Goal: Check status: Check status

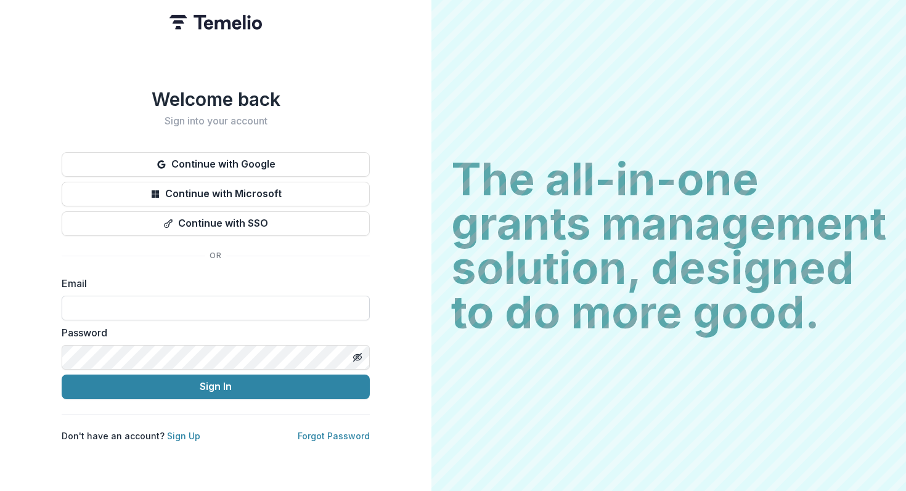
click at [258, 297] on input at bounding box center [216, 308] width 308 height 25
type input "**********"
click at [62, 375] on button "Sign In" at bounding box center [216, 387] width 308 height 25
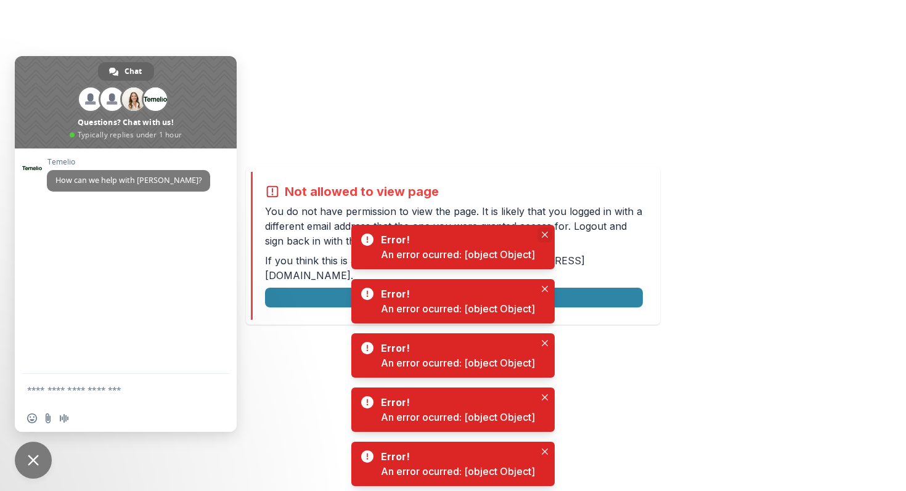
click at [545, 234] on icon "Close" at bounding box center [545, 235] width 6 height 6
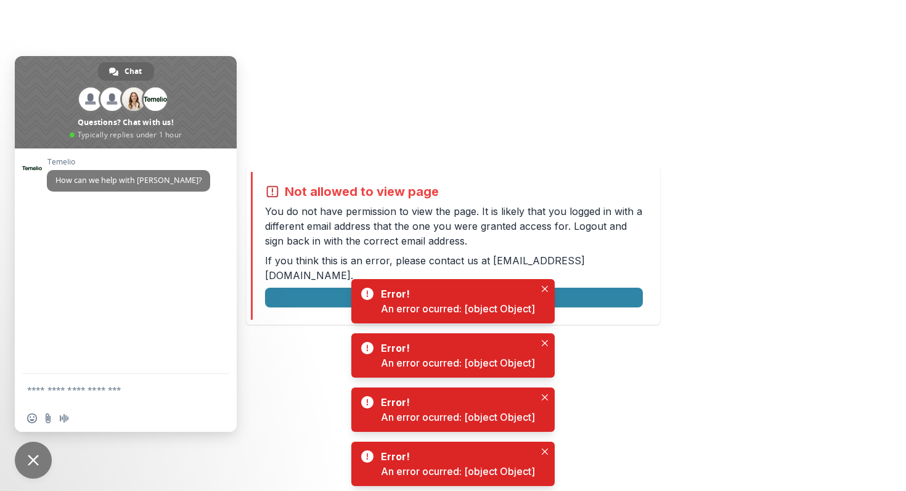
click at [615, 335] on div "Not allowed to view page You do not have permission to view the page. It is lik…" at bounding box center [453, 245] width 906 height 491
click at [542, 286] on button "Close" at bounding box center [545, 289] width 15 height 15
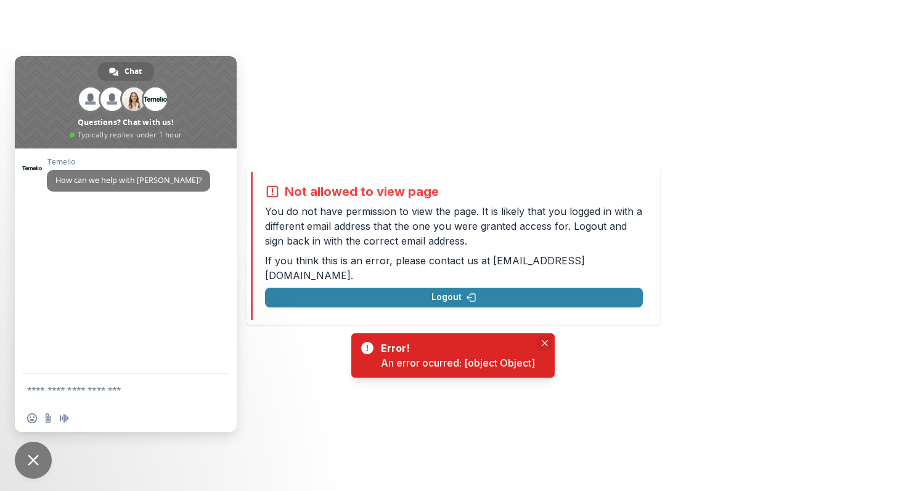
click at [547, 347] on button "Close" at bounding box center [545, 343] width 15 height 15
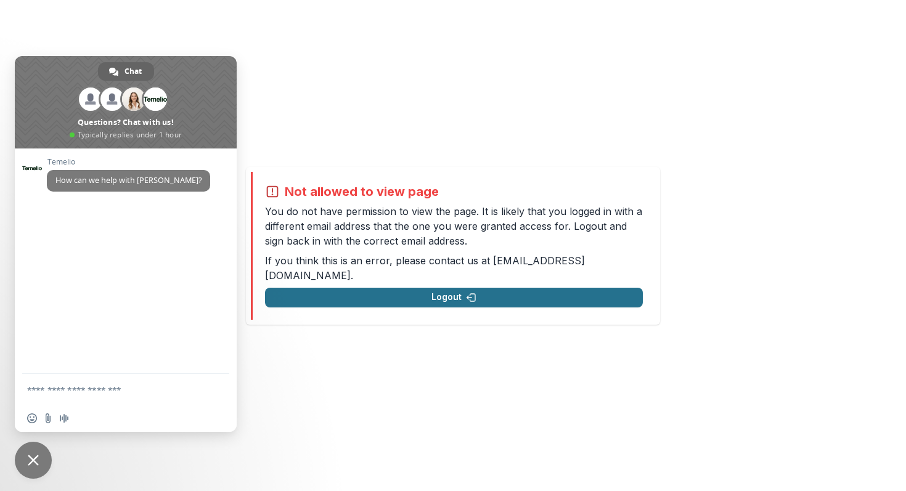
click at [399, 290] on button "Logout" at bounding box center [454, 298] width 378 height 20
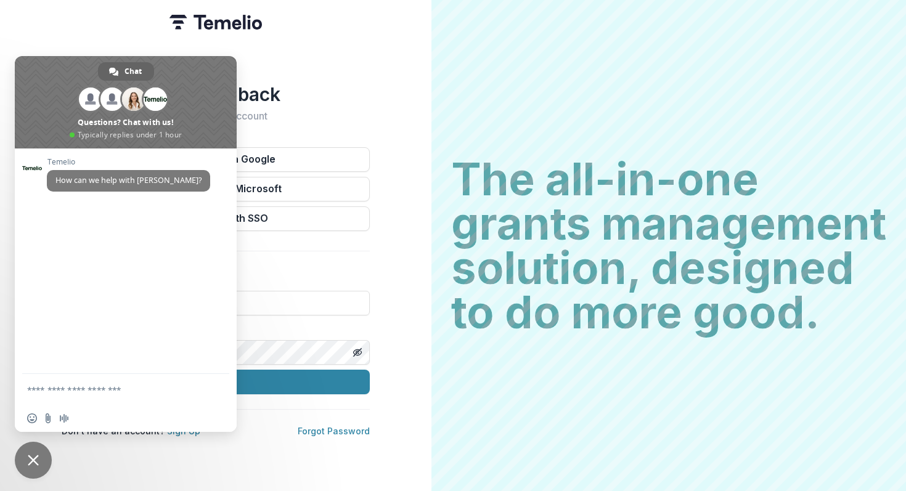
click at [339, 144] on div "Welcome back Sign into your account Continue with Google Continue with Microsof…" at bounding box center [216, 260] width 308 height 354
click at [33, 451] on span "Close chat" at bounding box center [33, 460] width 37 height 37
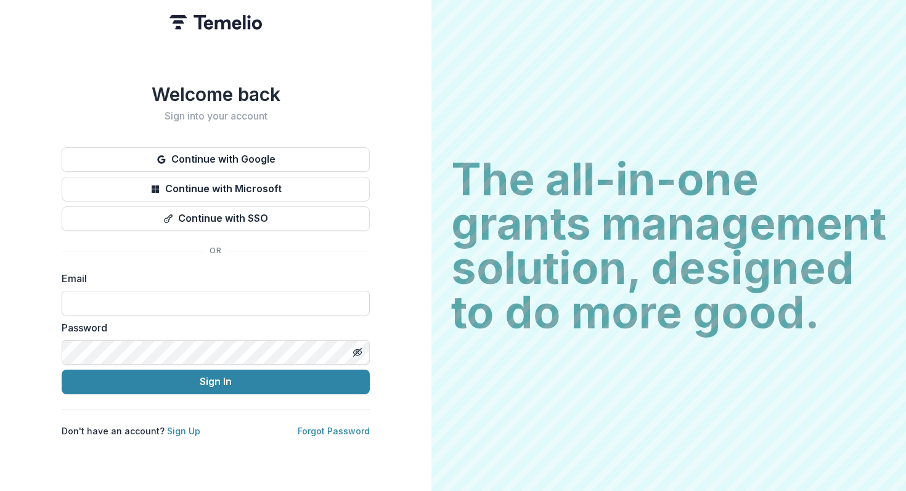
click at [136, 298] on input at bounding box center [216, 303] width 308 height 25
type input "**********"
click at [62, 370] on button "Sign In" at bounding box center [216, 382] width 308 height 25
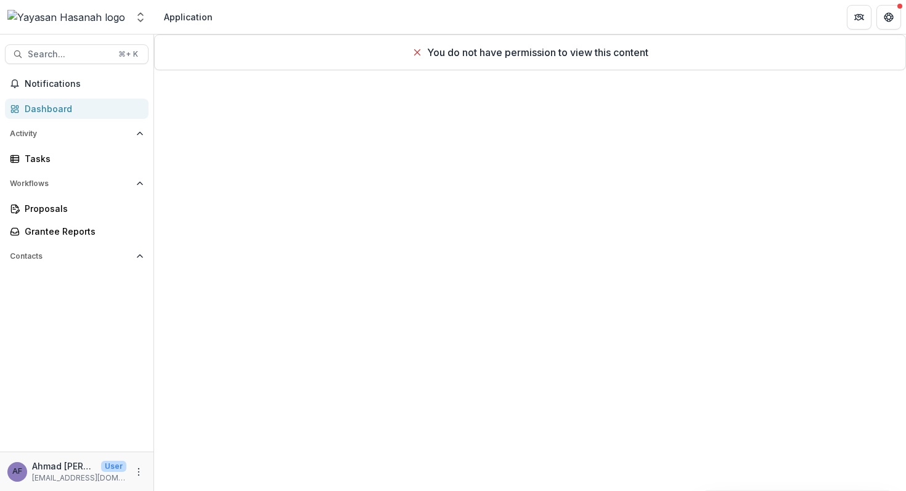
click at [179, 20] on div "Application" at bounding box center [188, 16] width 49 height 13
click at [77, 81] on span "Notifications" at bounding box center [84, 84] width 119 height 10
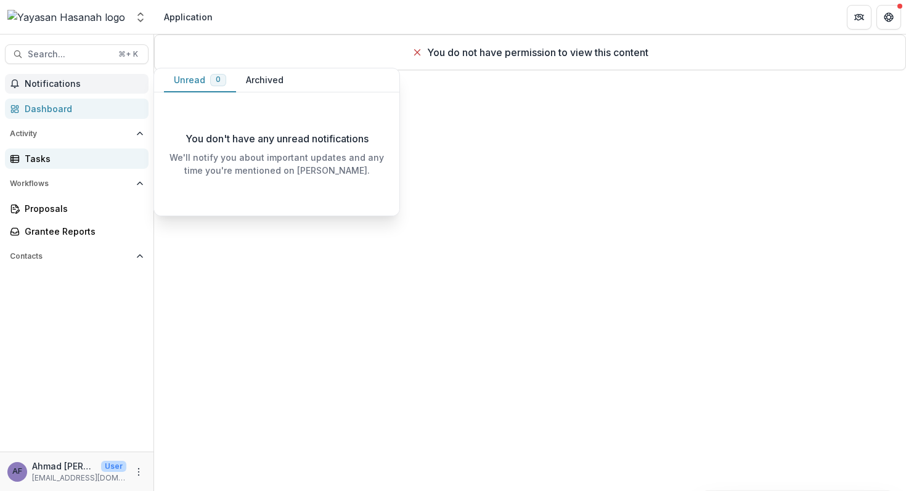
click at [54, 163] on div "Tasks" at bounding box center [82, 158] width 114 height 13
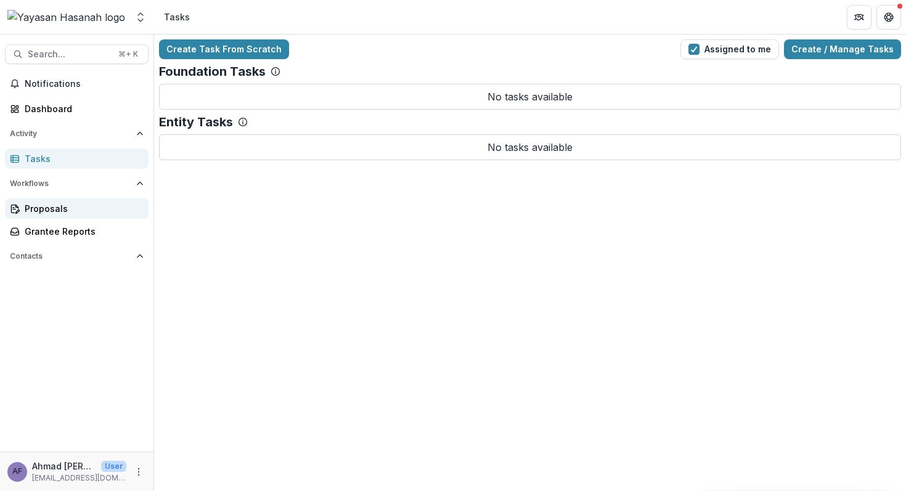
click at [57, 202] on div "Proposals" at bounding box center [82, 208] width 114 height 13
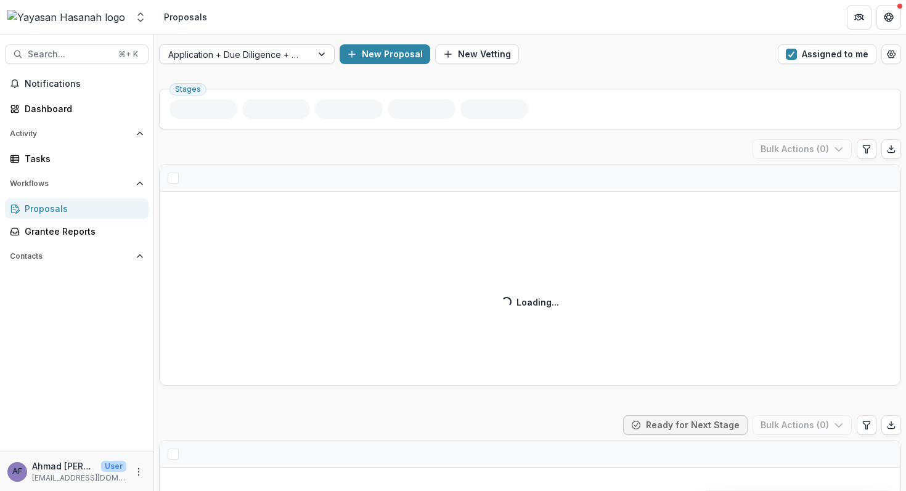
click at [268, 55] on div at bounding box center [235, 54] width 135 height 15
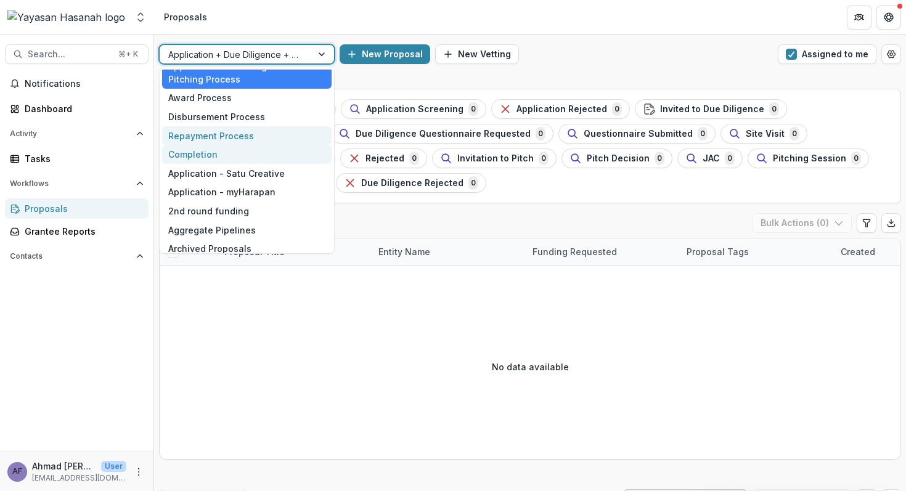
scroll to position [14, 0]
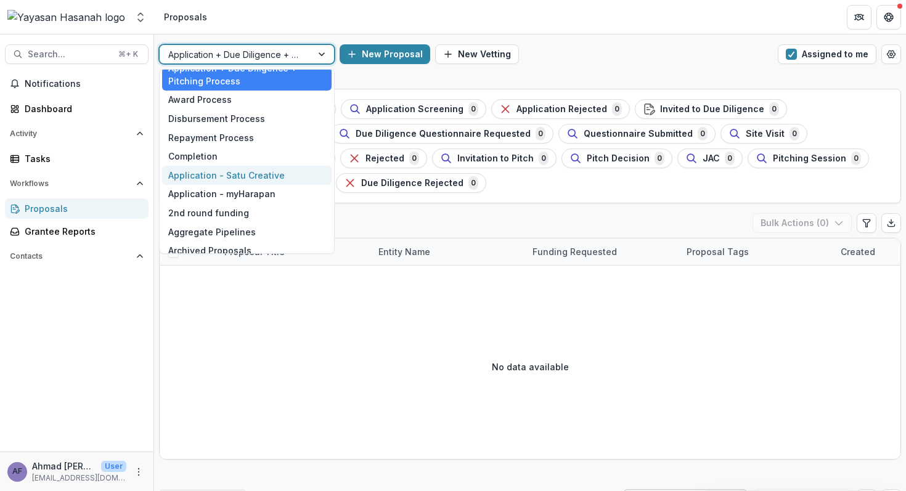
click at [243, 172] on div "Application - Satu Creative" at bounding box center [247, 175] width 170 height 19
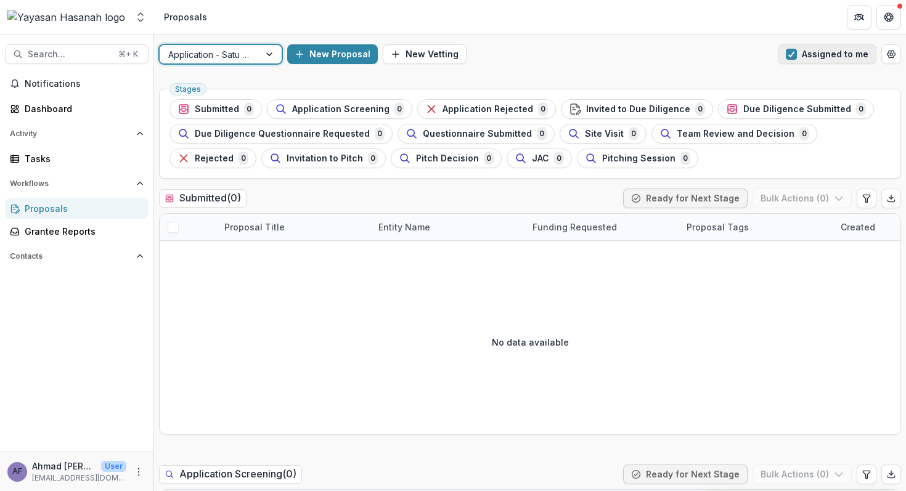
click at [789, 55] on span "button" at bounding box center [791, 54] width 11 height 11
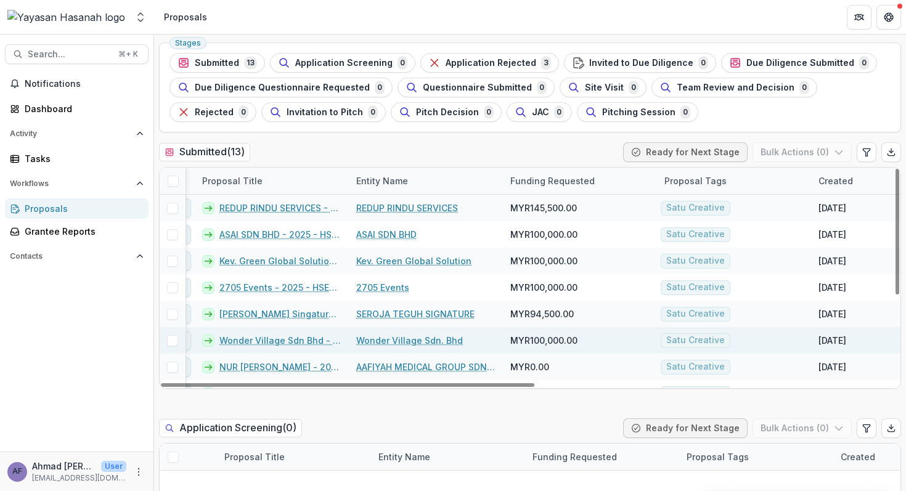
scroll to position [151, 22]
